Goal: Information Seeking & Learning: Learn about a topic

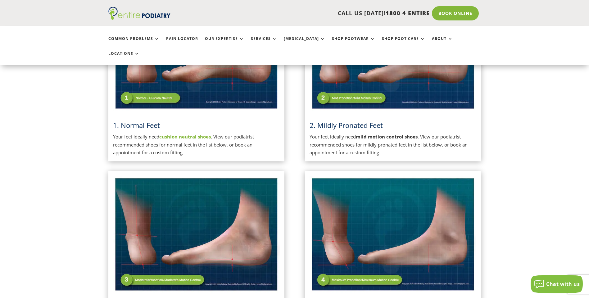
scroll to position [223, 0]
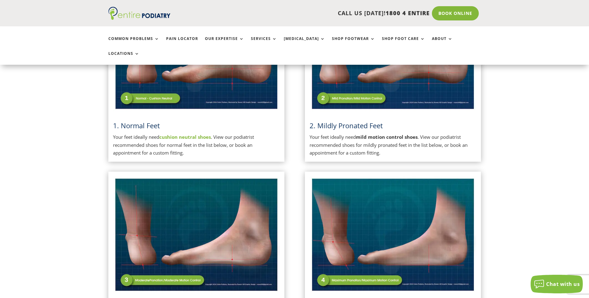
click at [178, 134] on strong "cushion neutral shoes" at bounding box center [185, 137] width 52 height 6
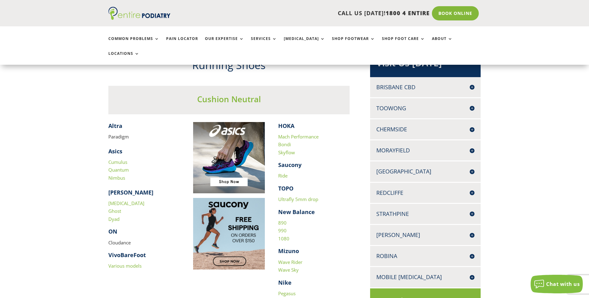
scroll to position [99, 0]
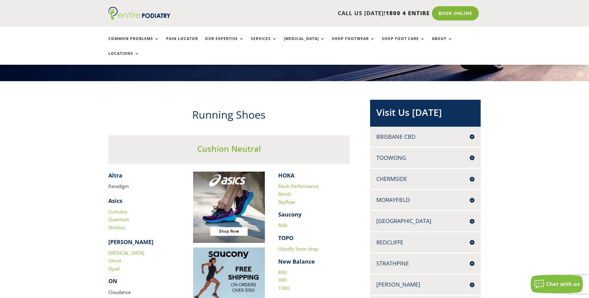
click at [120, 209] on link "Cumulus" at bounding box center [117, 212] width 19 height 6
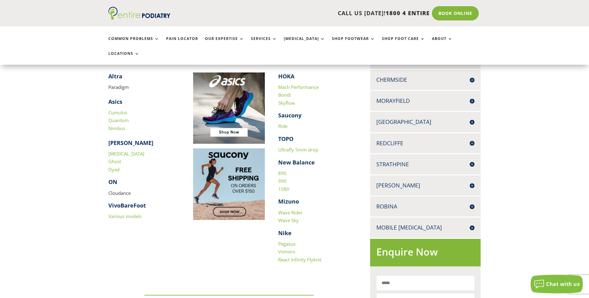
scroll to position [174, 0]
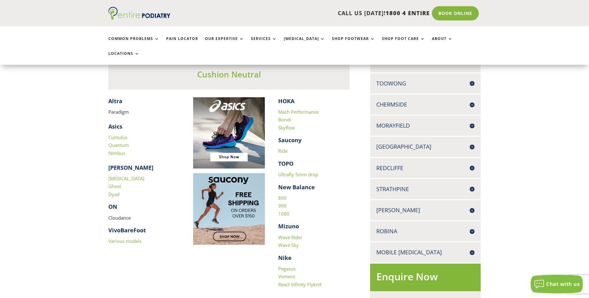
click at [285, 195] on link "890" at bounding box center [282, 198] width 8 height 6
click at [300, 109] on link "Mach Performance" at bounding box center [298, 112] width 40 height 6
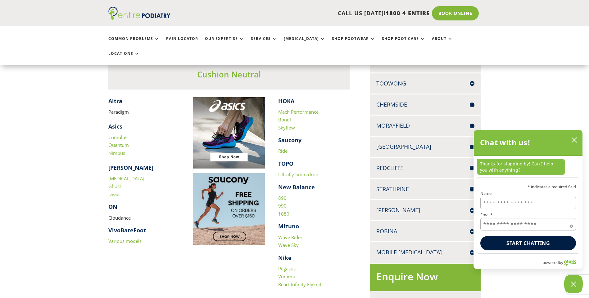
click at [286, 117] on link "Bondi" at bounding box center [284, 120] width 13 height 6
click at [286, 125] on link "Skyflow" at bounding box center [286, 128] width 17 height 6
click at [116, 142] on link "Quantum" at bounding box center [118, 145] width 20 height 6
click at [119, 134] on link "Cumulus" at bounding box center [117, 137] width 19 height 6
click at [283, 148] on link "Ride" at bounding box center [282, 151] width 9 height 6
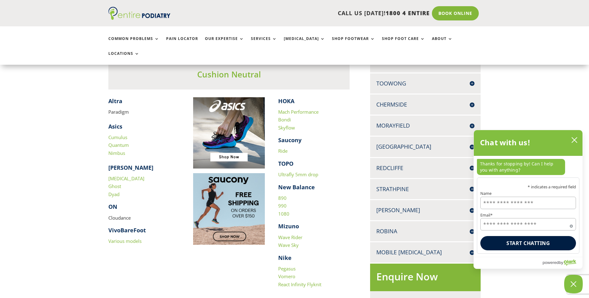
scroll to position [0, 0]
